Goal: Task Accomplishment & Management: Manage account settings

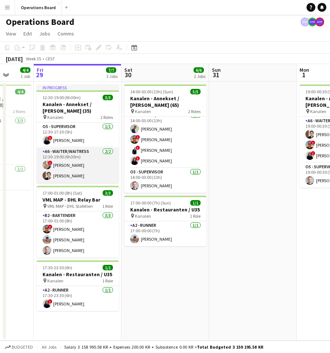
scroll to position [1, 0]
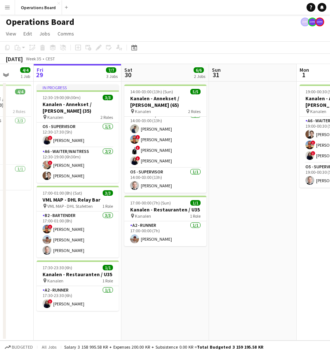
click at [251, 16] on div "Operations Board" at bounding box center [165, 21] width 330 height 14
click at [150, 300] on app-date-cell "14:00-03:00 (13h) (Sun) 5/5 Kanalen - Annekset / [PERSON_NAME] (65) pin Kanalen…" at bounding box center [165, 211] width 88 height 259
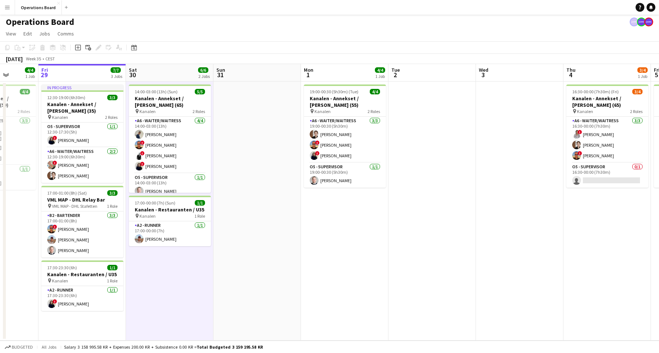
click at [329, 7] on div "Help Notifications" at bounding box center [647, 7] width 23 height 9
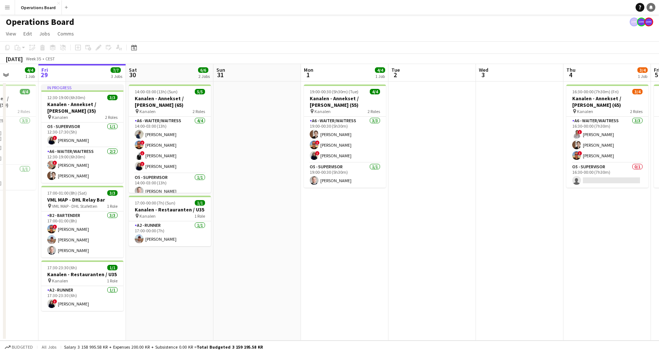
click at [329, 7] on link "Notifications" at bounding box center [651, 7] width 9 height 9
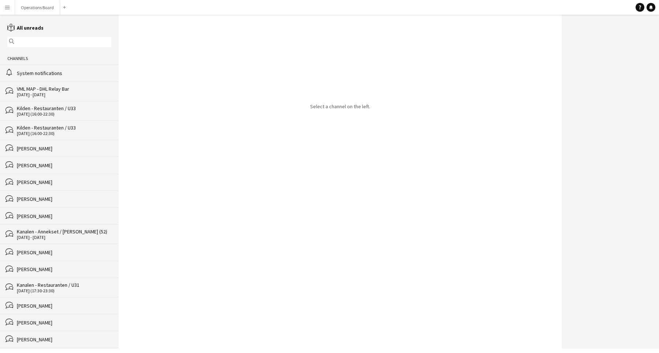
click at [60, 88] on div "VML MAP - DHL Relay Bar" at bounding box center [64, 89] width 94 height 7
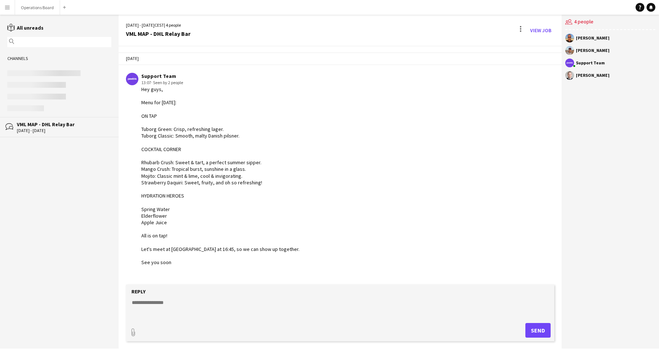
click at [339, 135] on div "Support Team 13:07 · Seen by 2 people Hey guys, Menu for today: ON TAP Tuborg G…" at bounding box center [303, 169] width 355 height 193
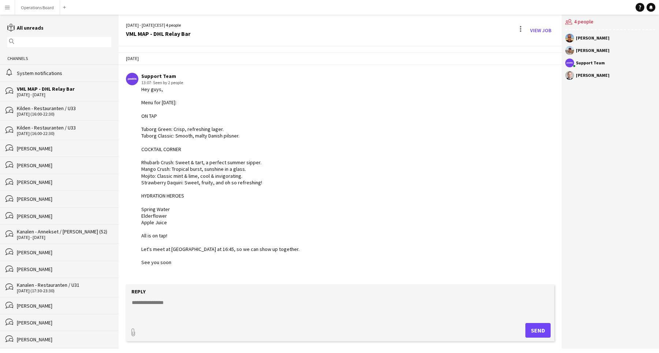
click at [207, 318] on textarea at bounding box center [341, 308] width 421 height 19
click at [199, 314] on textarea at bounding box center [341, 308] width 421 height 19
click at [34, 8] on button "Operations Board Close" at bounding box center [37, 7] width 45 height 14
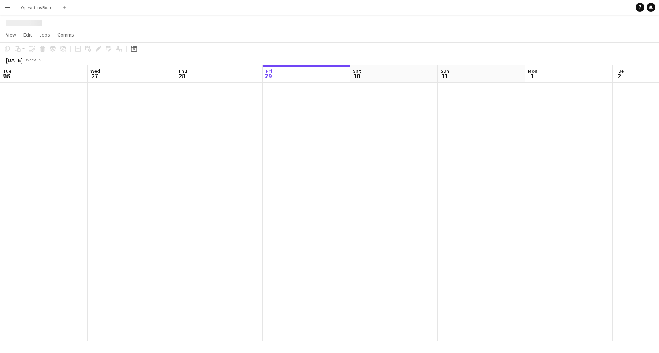
scroll to position [0, 175]
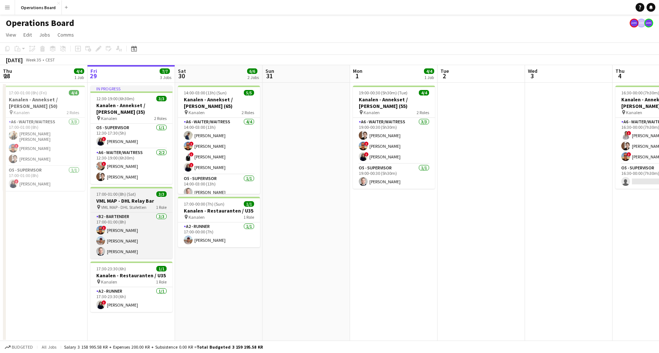
click at [139, 200] on h3 "VML MAP - DHL Relay Bar" at bounding box center [131, 201] width 82 height 7
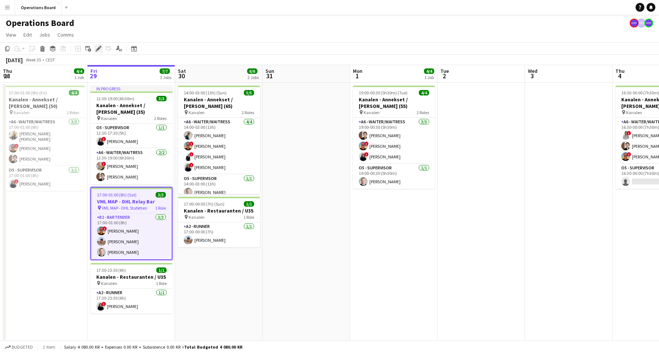
click at [101, 49] on icon "Edit" at bounding box center [99, 49] width 6 height 6
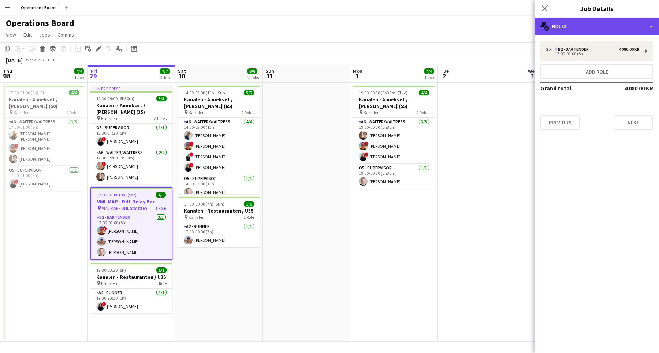
click at [606, 30] on div "multiple-users-add Roles" at bounding box center [597, 27] width 125 height 18
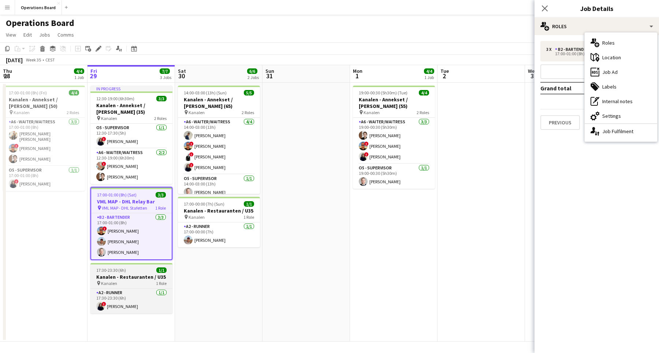
click at [100, 289] on div "A2 - RUNNER 1/1 17:30-23:30 (6h) ! Ugne Kisieliute" at bounding box center [131, 301] width 82 height 25
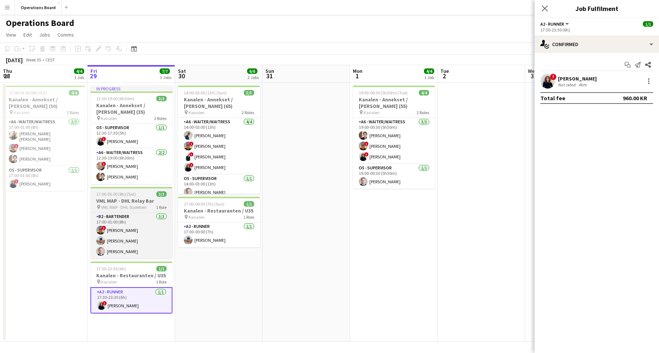
click at [151, 204] on h3 "VML MAP - DHL Relay Bar" at bounding box center [131, 201] width 82 height 7
